Goal: Task Accomplishment & Management: Use online tool/utility

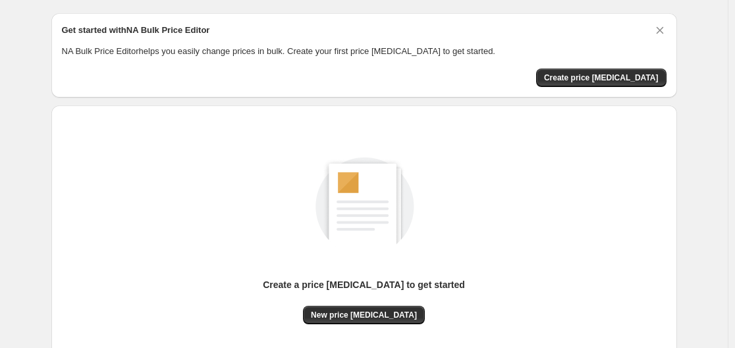
scroll to position [66, 0]
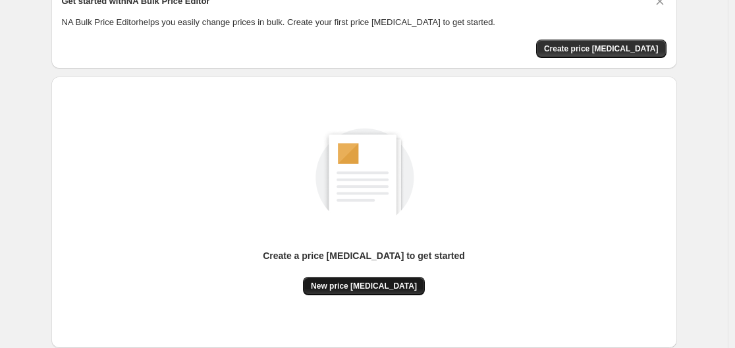
click at [361, 286] on span "New price [MEDICAL_DATA]" at bounding box center [364, 286] width 106 height 11
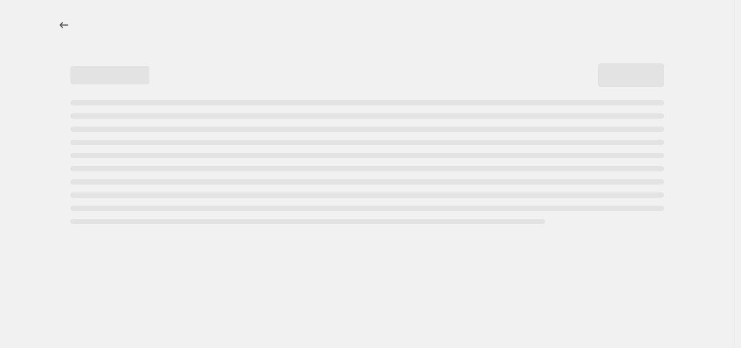
select select "percentage"
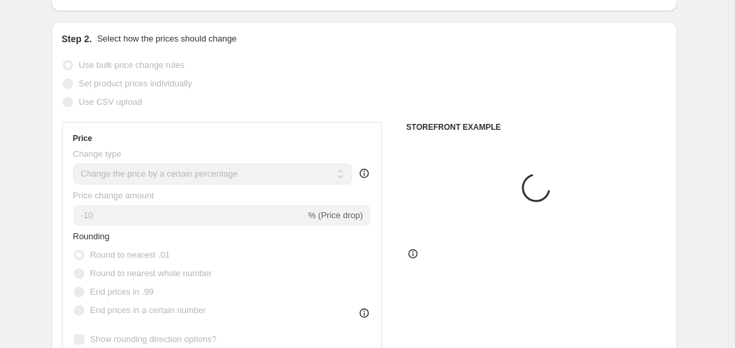
scroll to position [198, 0]
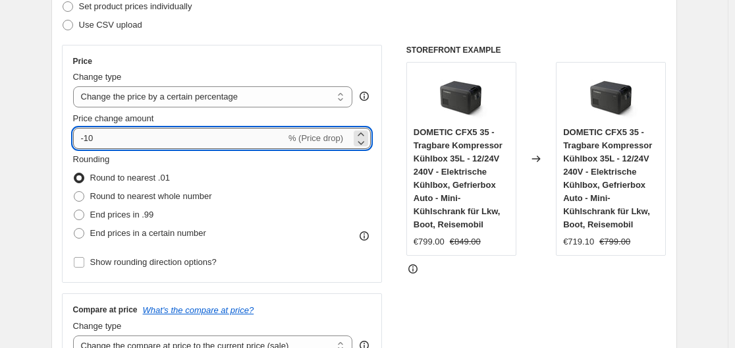
click at [177, 139] on input "-10" at bounding box center [179, 138] width 213 height 21
type input "-1"
type input "-35"
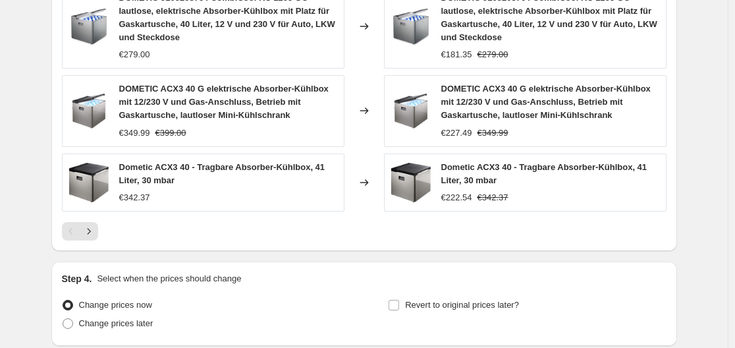
scroll to position [1069, 0]
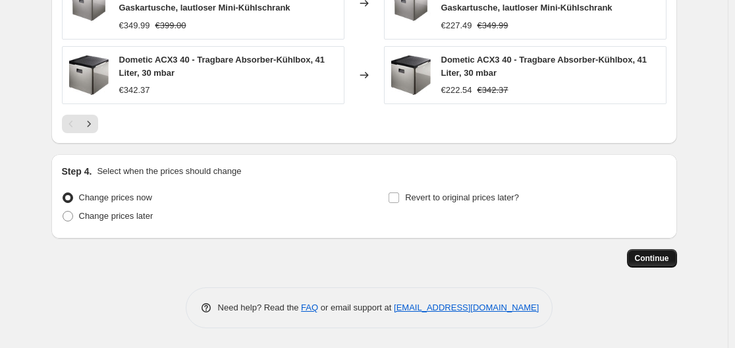
click at [655, 258] on span "Continue" at bounding box center [652, 258] width 34 height 11
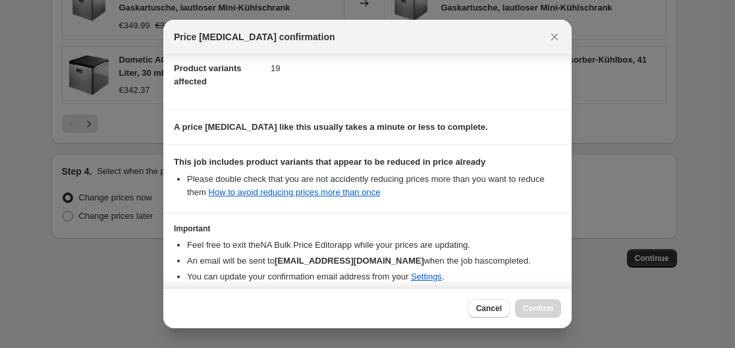
scroll to position [207, 0]
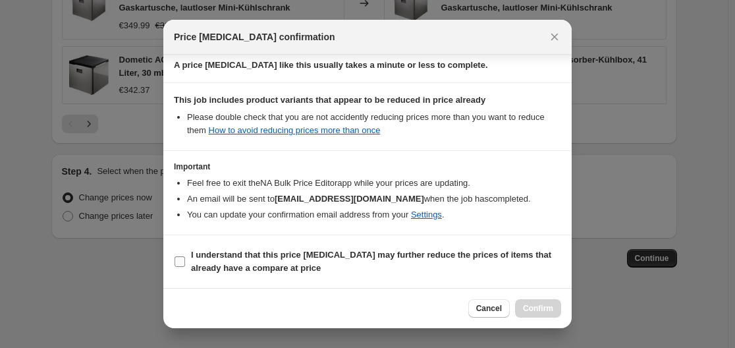
click at [178, 254] on label "I understand that this price change job may further reduce the prices of items …" at bounding box center [367, 262] width 387 height 32
click at [178, 256] on input "I understand that this price change job may further reduce the prices of items …" at bounding box center [180, 261] width 11 height 11
checkbox input "true"
click at [549, 308] on span "Confirm" at bounding box center [538, 308] width 30 height 11
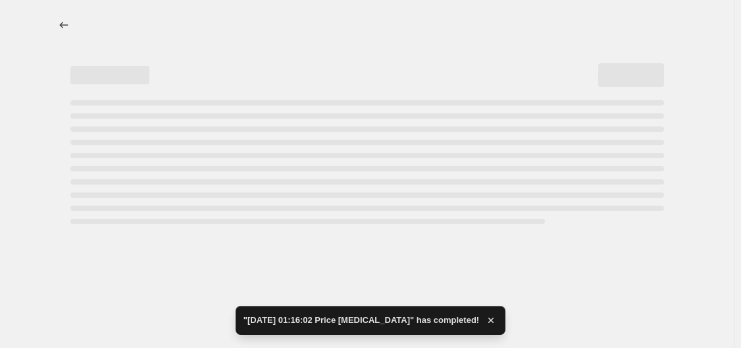
select select "percentage"
